Goal: Task Accomplishment & Management: Manage account settings

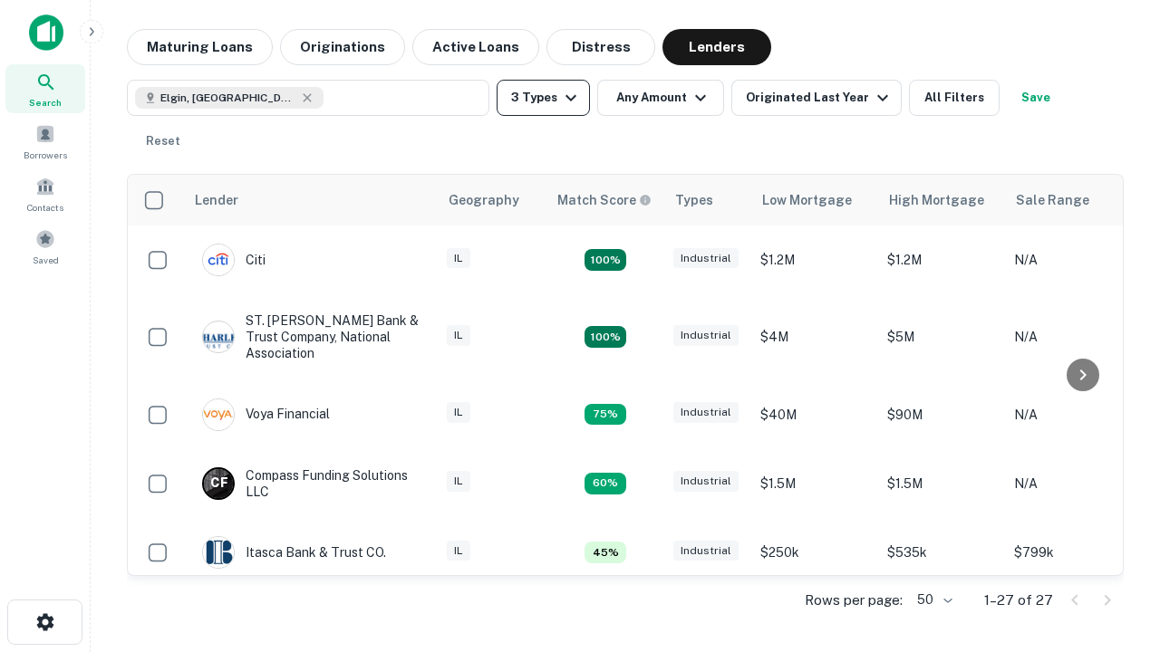
click at [543, 98] on button "3 Types" at bounding box center [542, 98] width 93 height 36
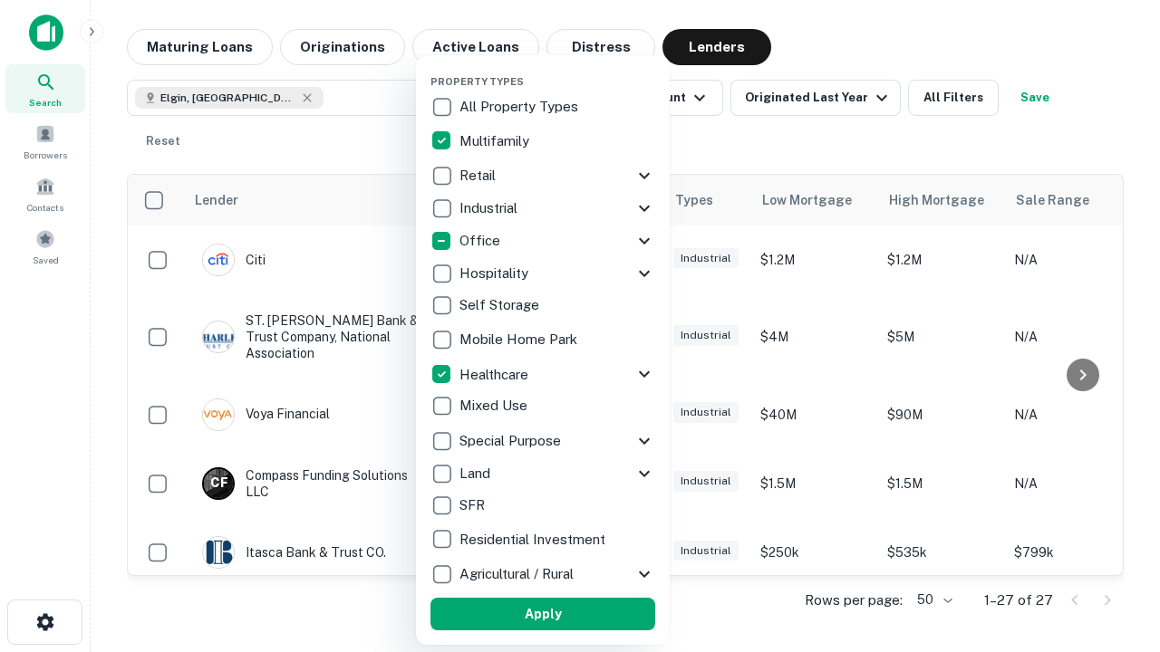
click at [543, 614] on button "Apply" at bounding box center [542, 614] width 225 height 33
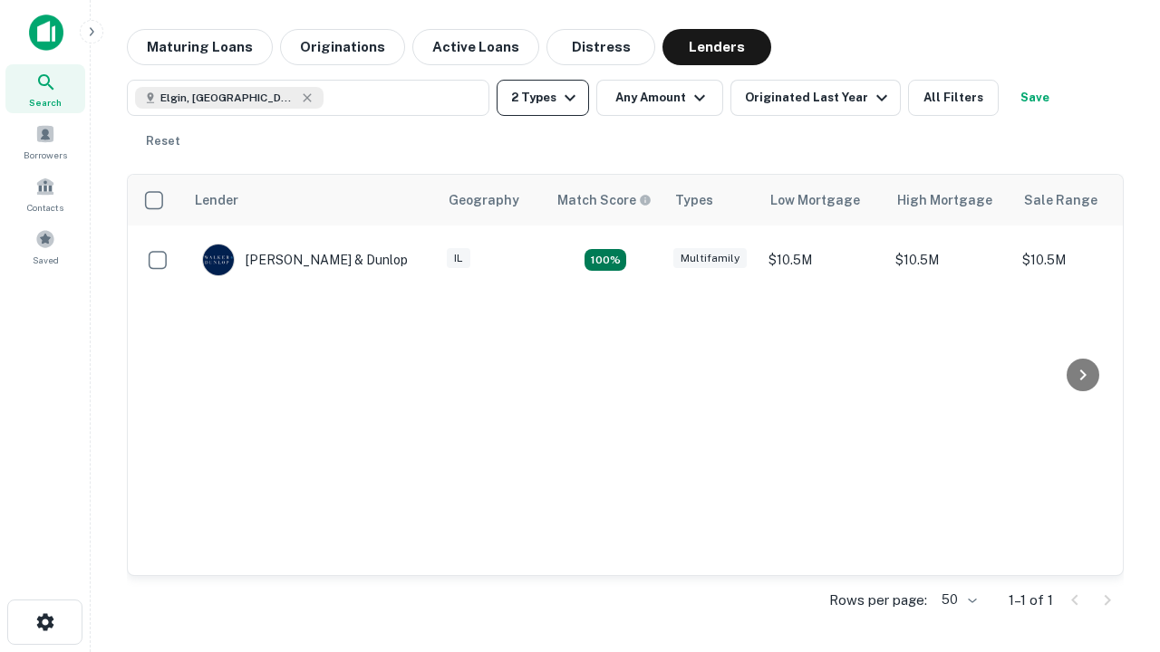
click at [543, 98] on button "2 Types" at bounding box center [542, 98] width 92 height 36
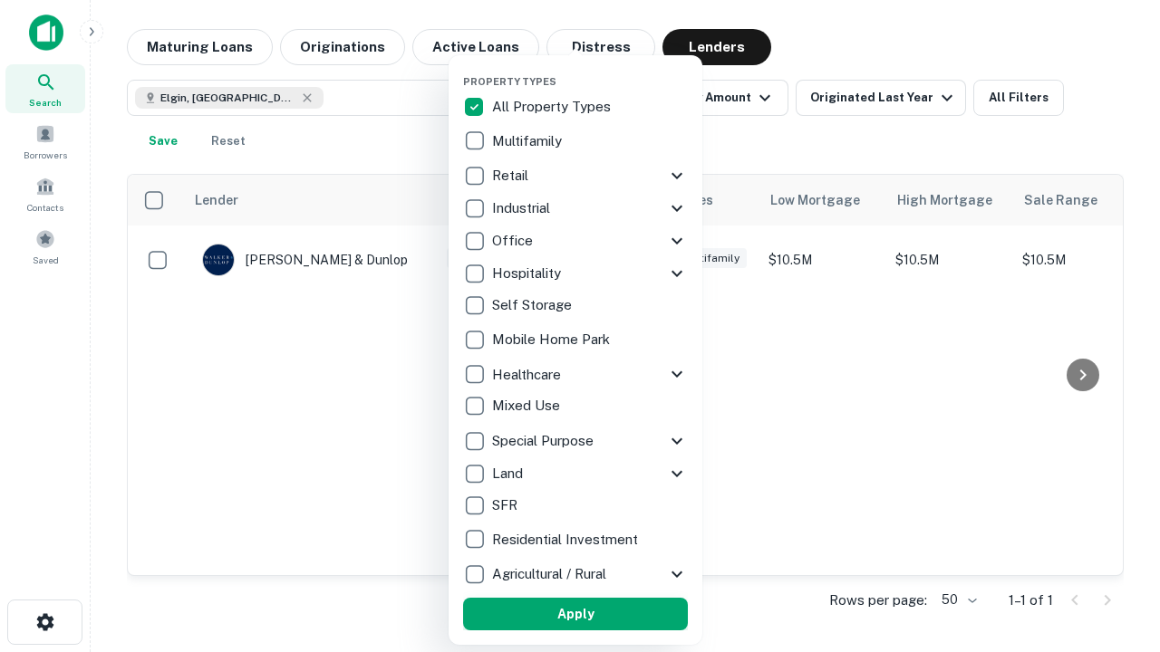
click at [575, 614] on button "Apply" at bounding box center [575, 614] width 225 height 33
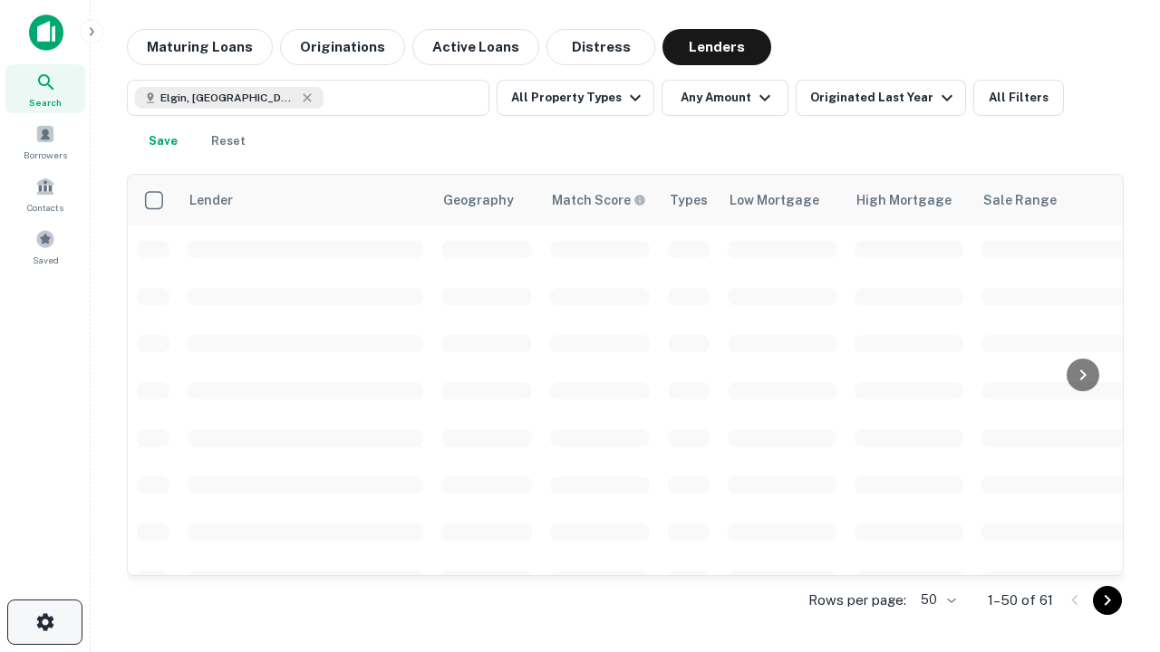
click at [44, 622] on icon "button" at bounding box center [45, 623] width 22 height 22
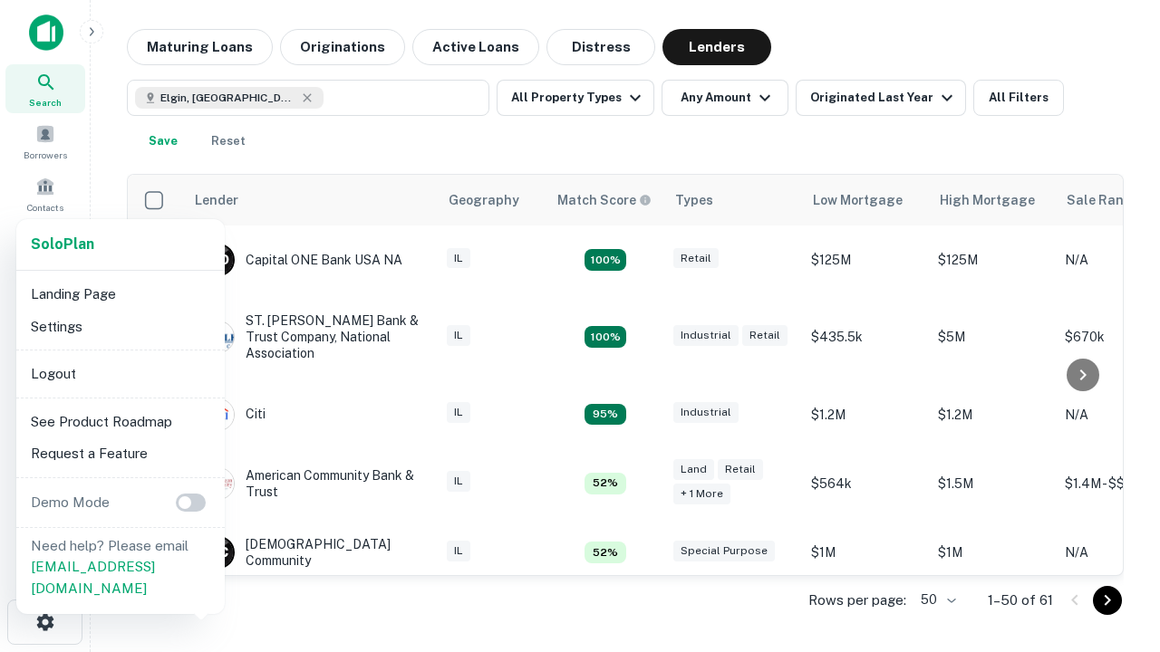
click at [120, 373] on li "Logout" at bounding box center [121, 374] width 194 height 33
